Goal: Transaction & Acquisition: Purchase product/service

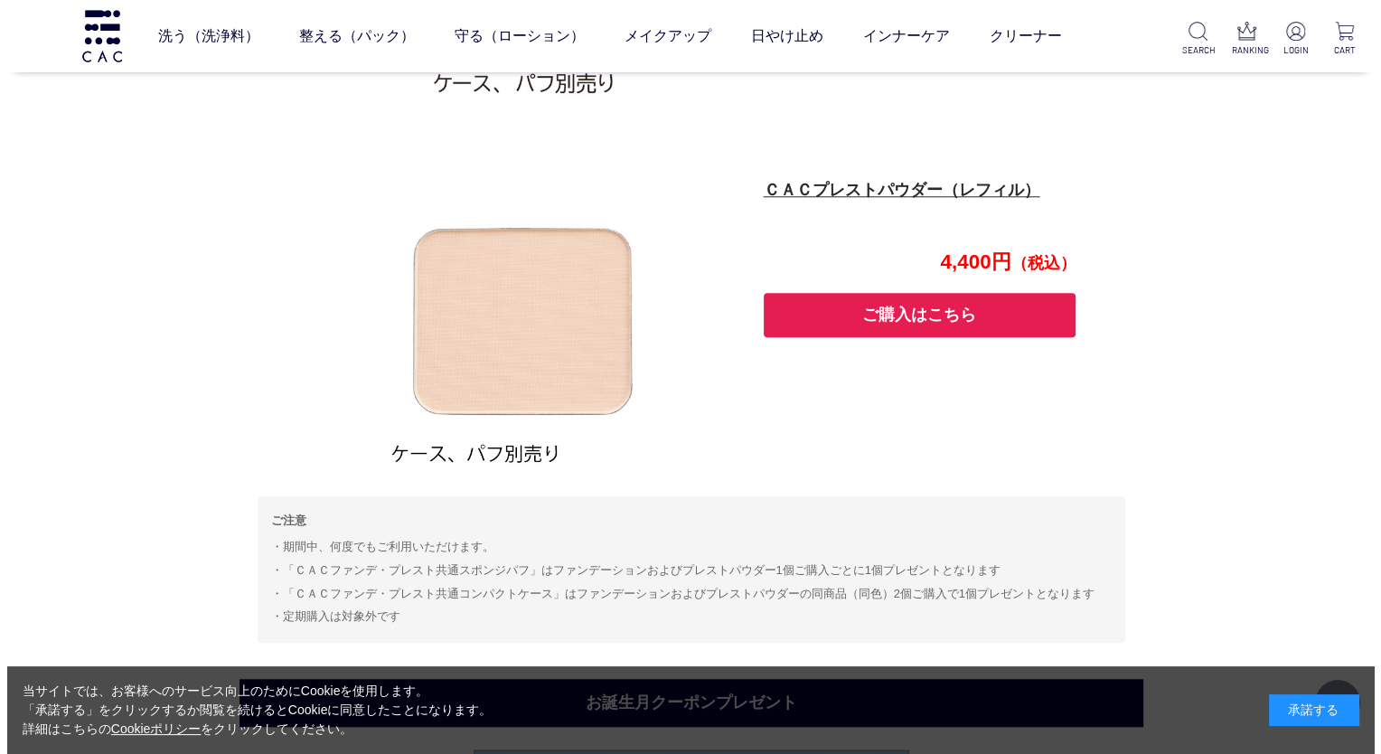
scroll to position [1718, 0]
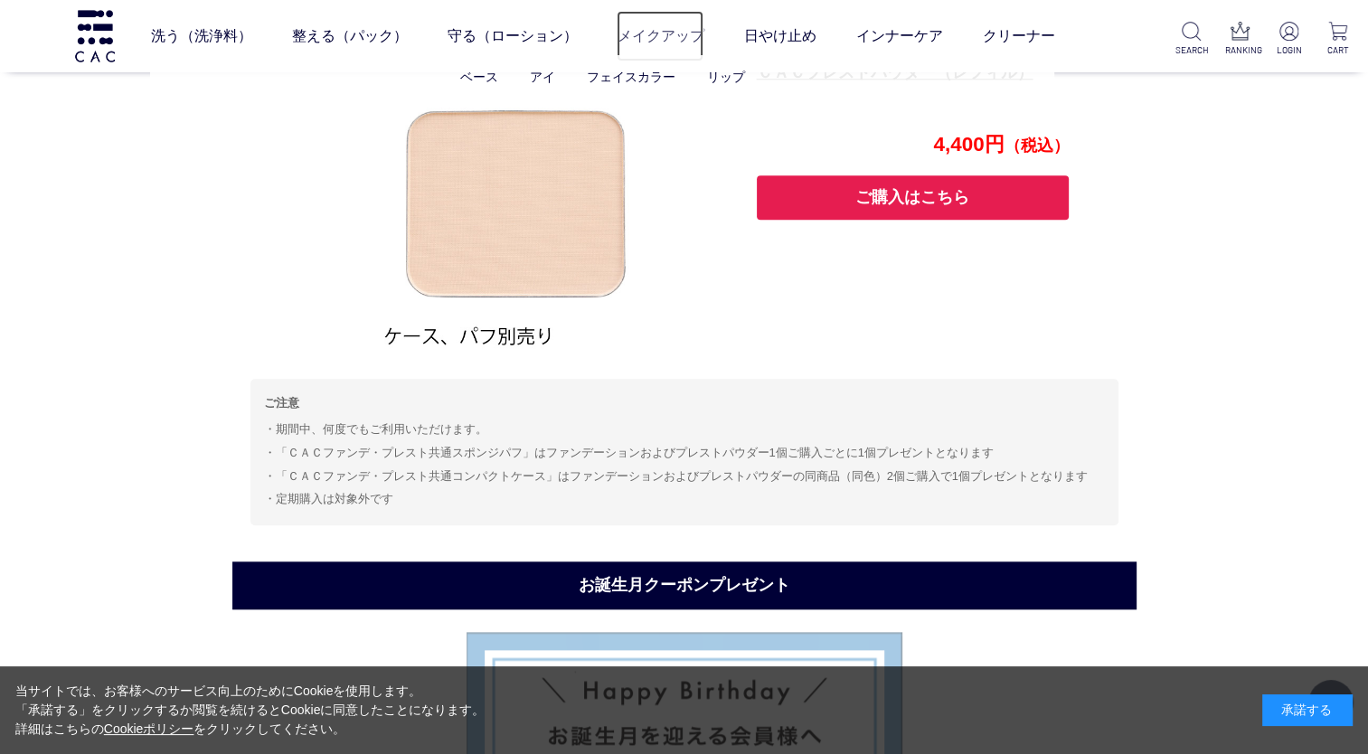
click at [662, 30] on link "メイクアップ" at bounding box center [660, 36] width 87 height 51
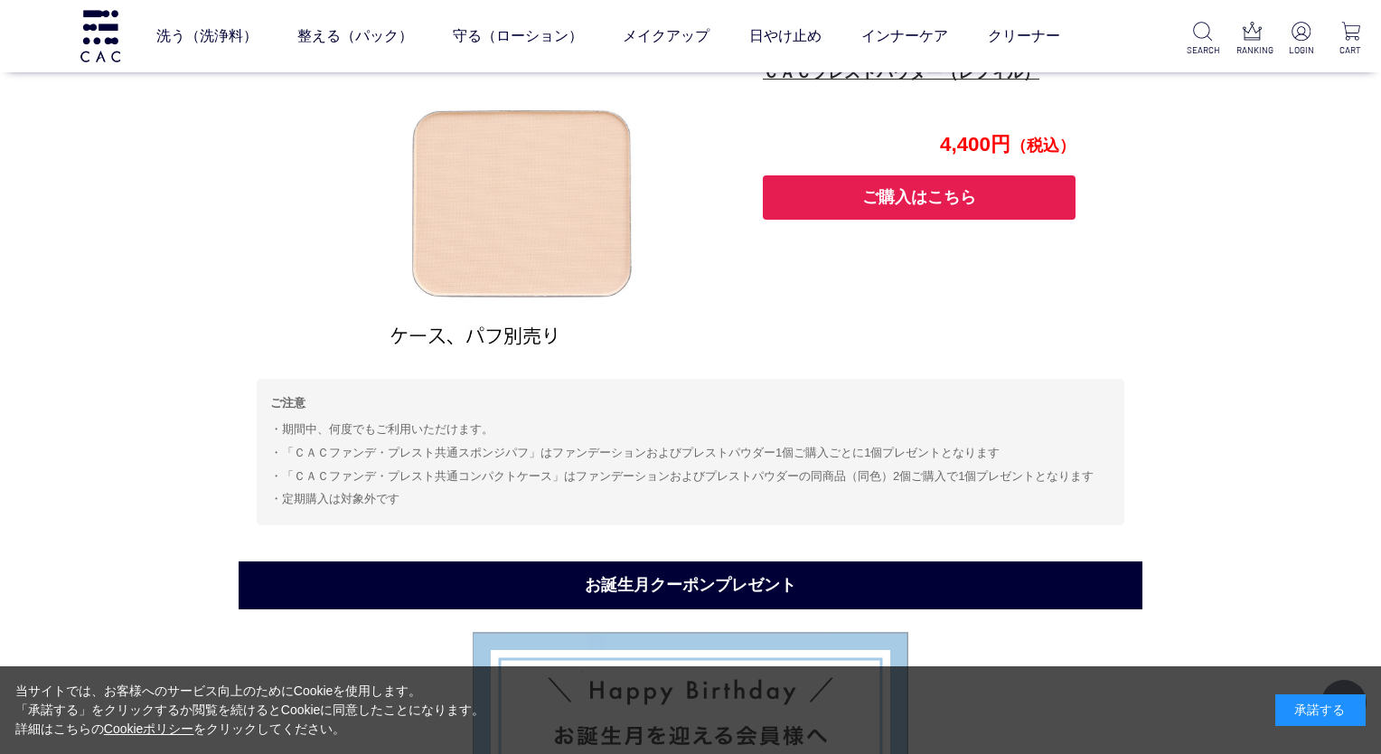
click at [1320, 715] on div "承諾する" at bounding box center [1321, 710] width 90 height 32
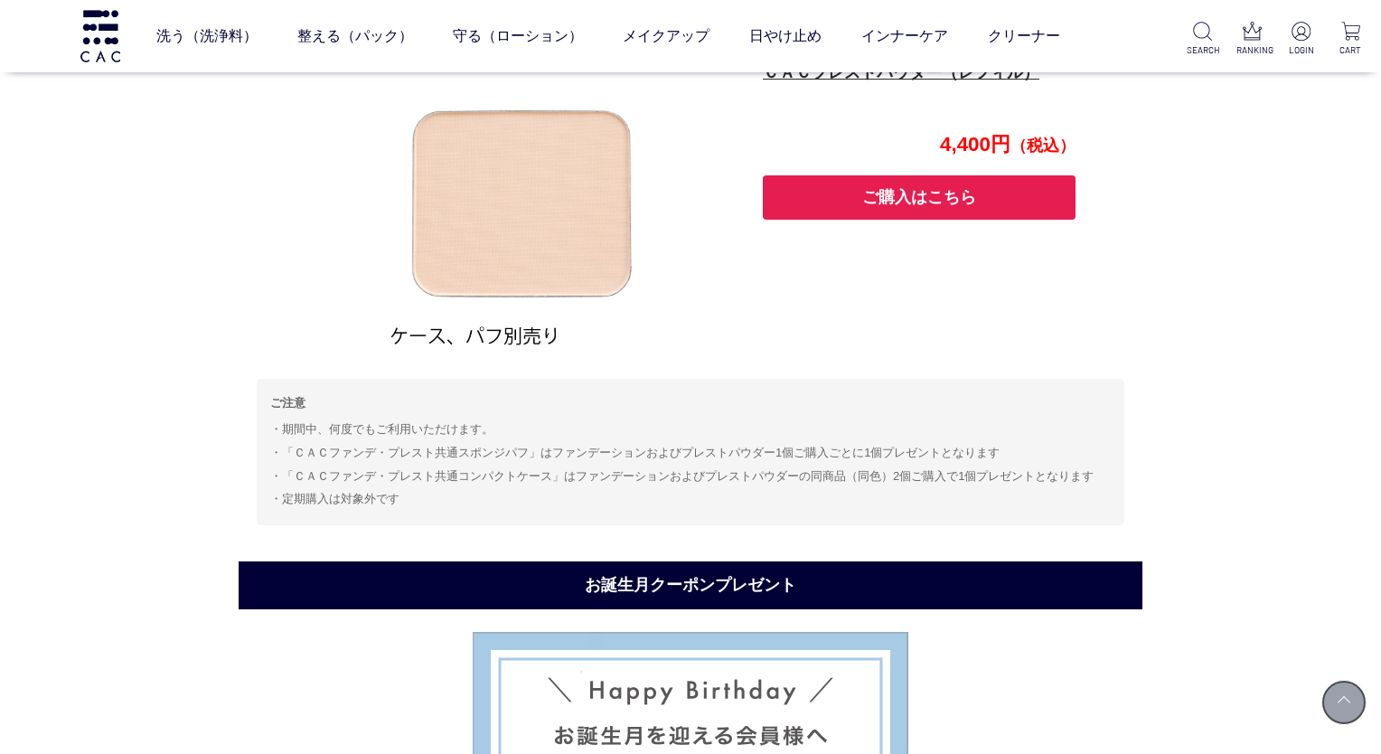
click at [1342, 697] on link at bounding box center [1344, 702] width 45 height 45
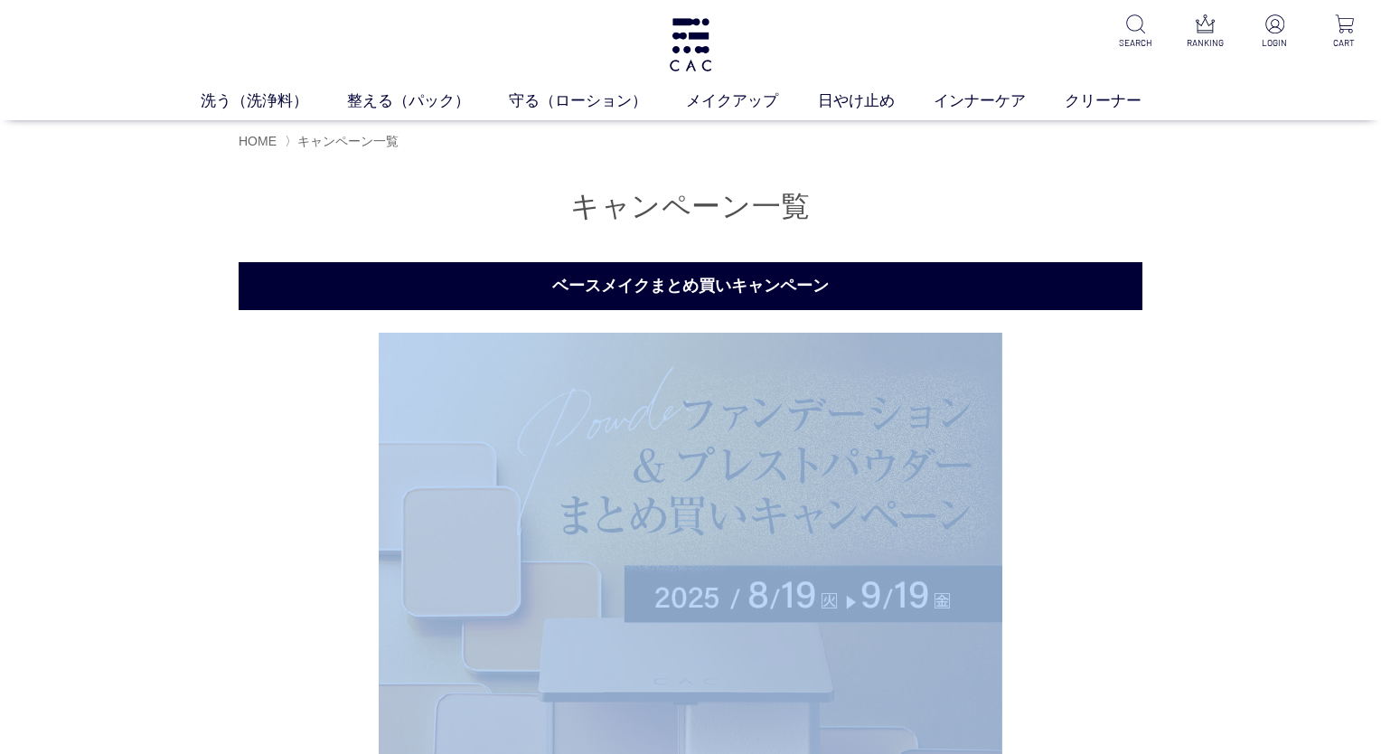
drag, startPoint x: 1026, startPoint y: 616, endPoint x: 1189, endPoint y: 233, distance: 415.6
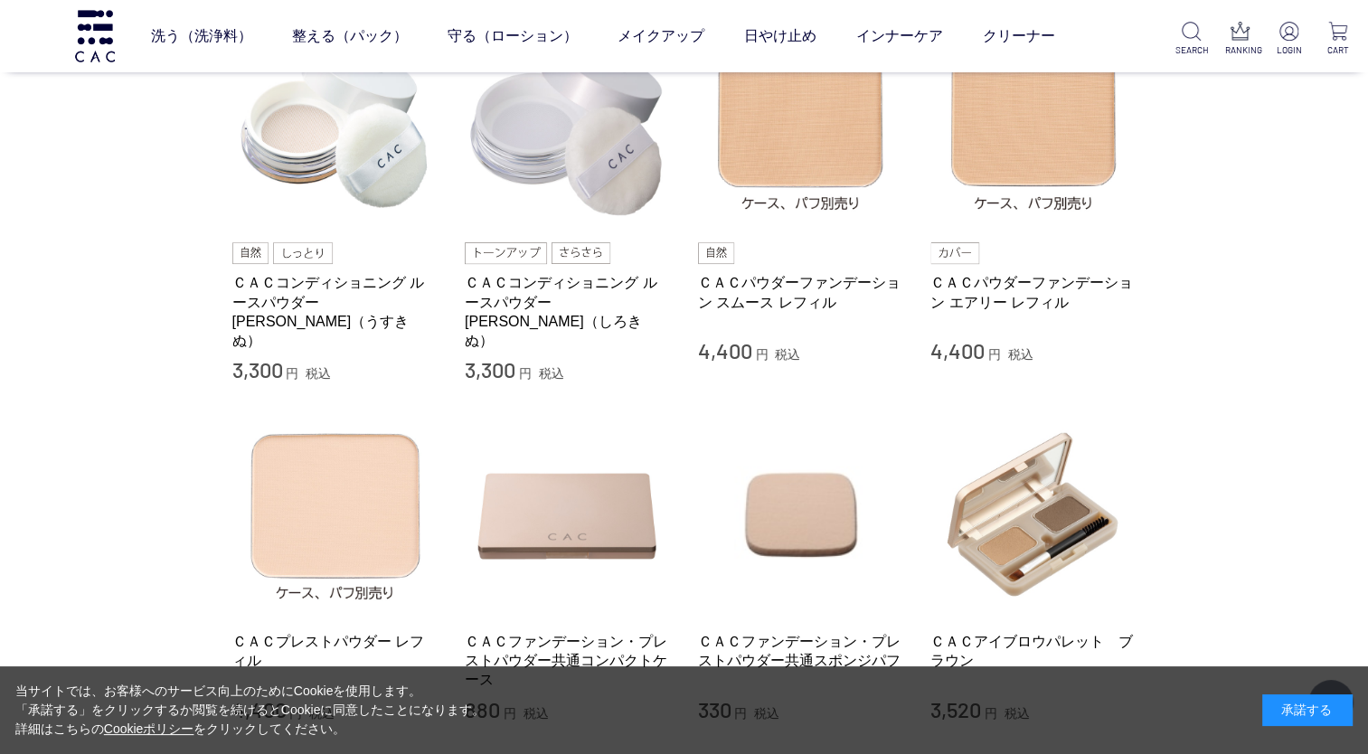
scroll to position [633, 0]
